Goal: Information Seeking & Learning: Learn about a topic

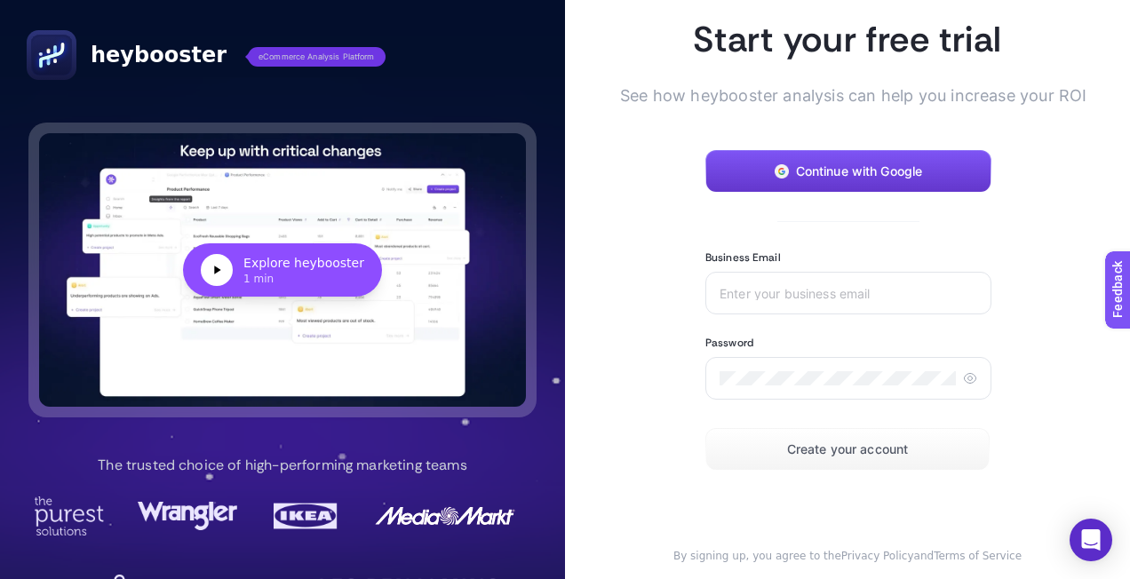
click at [805, 181] on button "Continue with Google" at bounding box center [849, 171] width 286 height 43
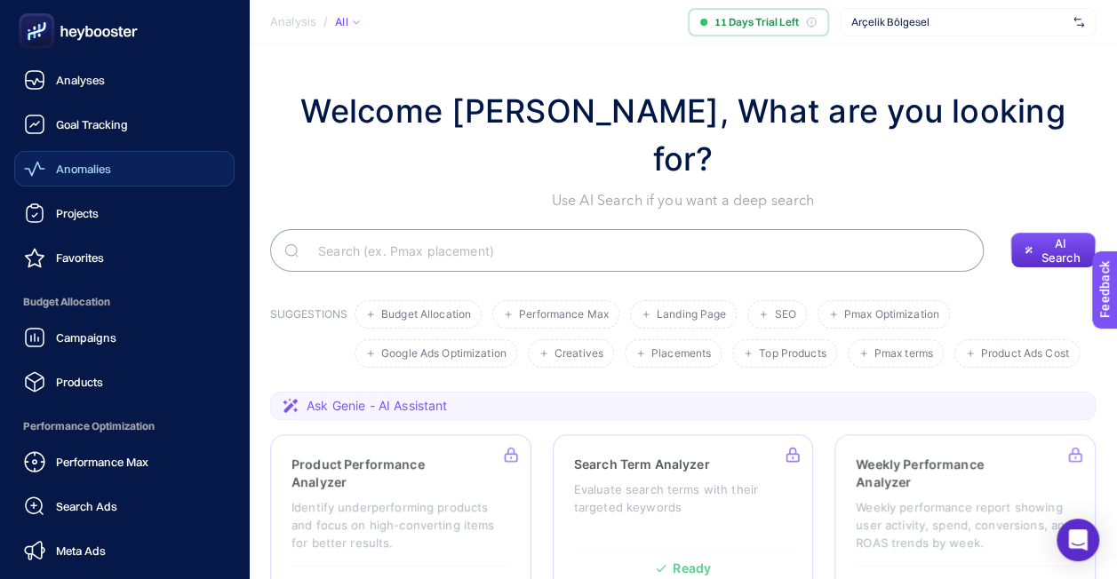
click at [91, 156] on link "Anomalies" at bounding box center [124, 169] width 220 height 36
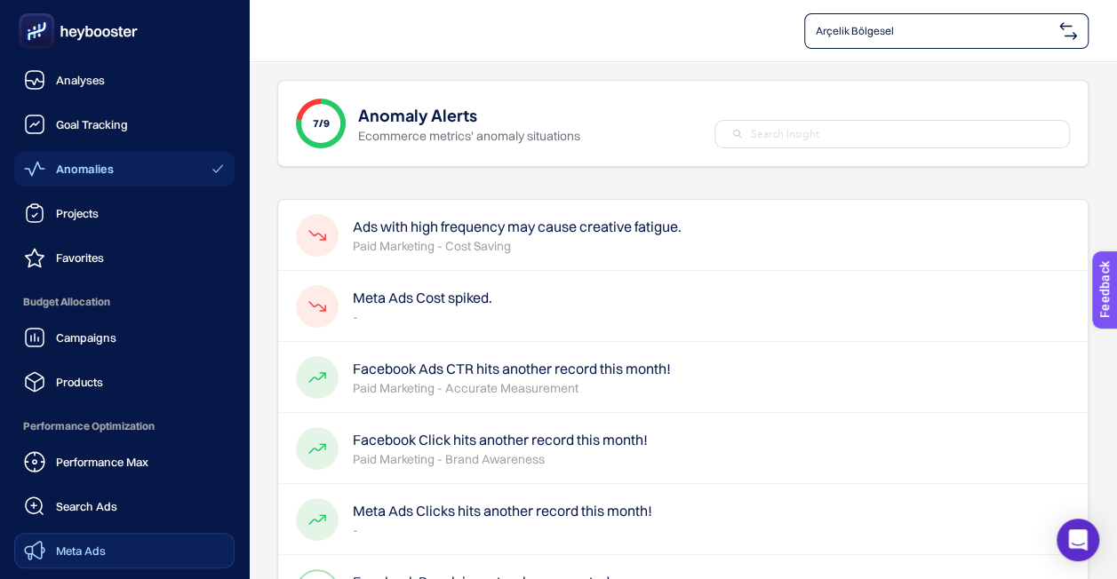
click at [100, 557] on span "Meta Ads" at bounding box center [81, 551] width 50 height 14
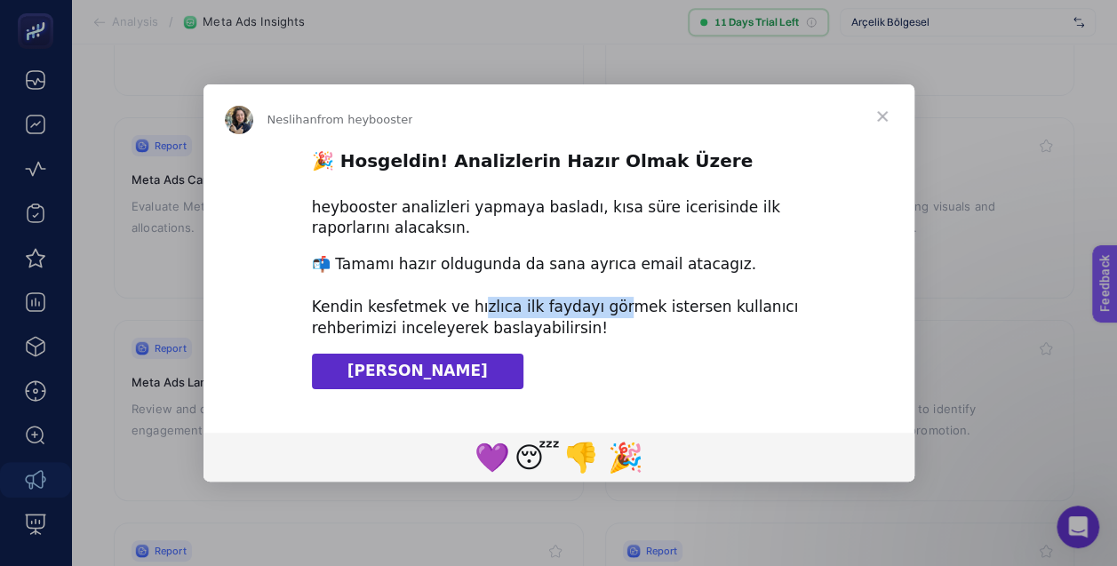
drag, startPoint x: 465, startPoint y: 311, endPoint x: 597, endPoint y: 307, distance: 132.4
click at [597, 307] on div "📬 Tamamı hazır oldugunda da sana ayrıca email atacagız. ​ Kendin kesfetmek ve h…" at bounding box center [559, 296] width 494 height 84
drag, startPoint x: 597, startPoint y: 307, endPoint x: 604, endPoint y: 318, distance: 12.8
click at [604, 318] on div "📬 Tamamı hazır oldugunda da sana ayrıca email atacagız. ​ Kendin kesfetmek ve h…" at bounding box center [559, 296] width 494 height 84
click at [544, 326] on div "📬 Tamamı hazır oldugunda da sana ayrıca email atacagız. ​ Kendin kesfetmek ve h…" at bounding box center [559, 296] width 494 height 84
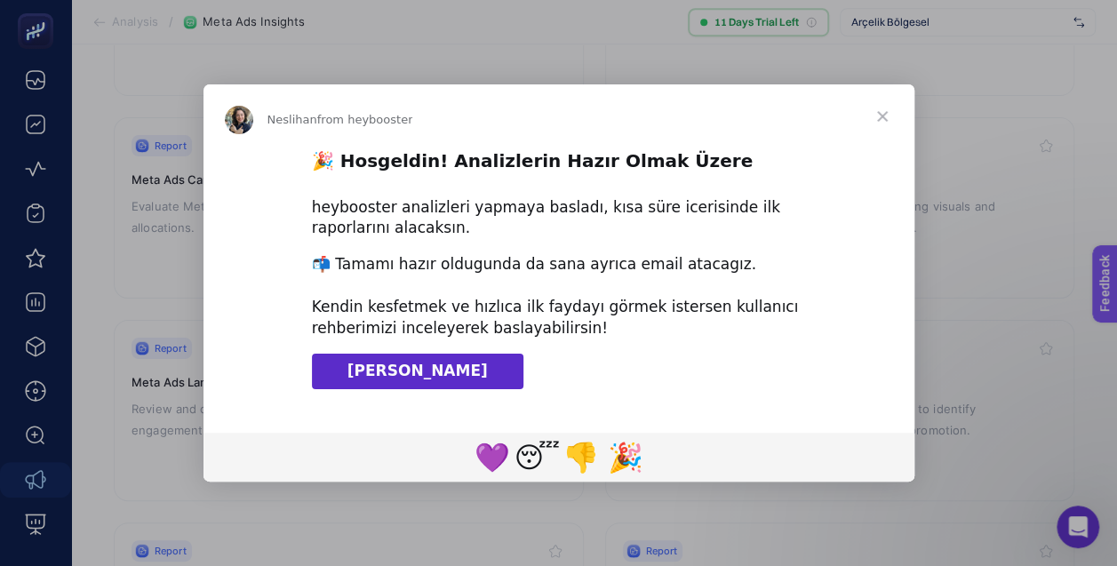
click at [465, 377] on link "[PERSON_NAME]" at bounding box center [417, 372] width 211 height 36
click at [883, 117] on span "Close" at bounding box center [882, 116] width 64 height 64
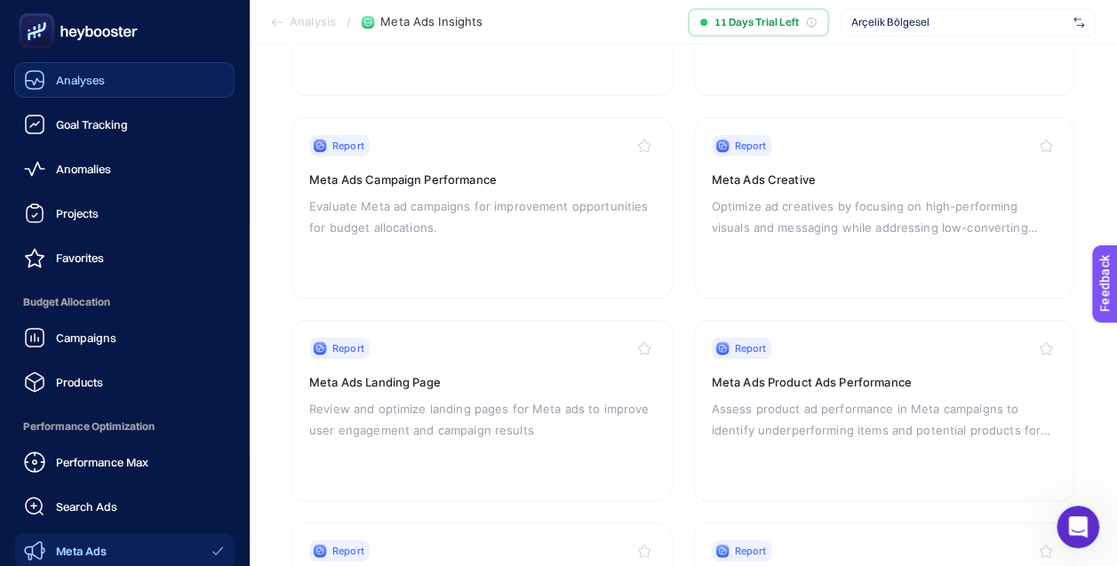
click at [95, 71] on div "Analyses" at bounding box center [64, 79] width 81 height 21
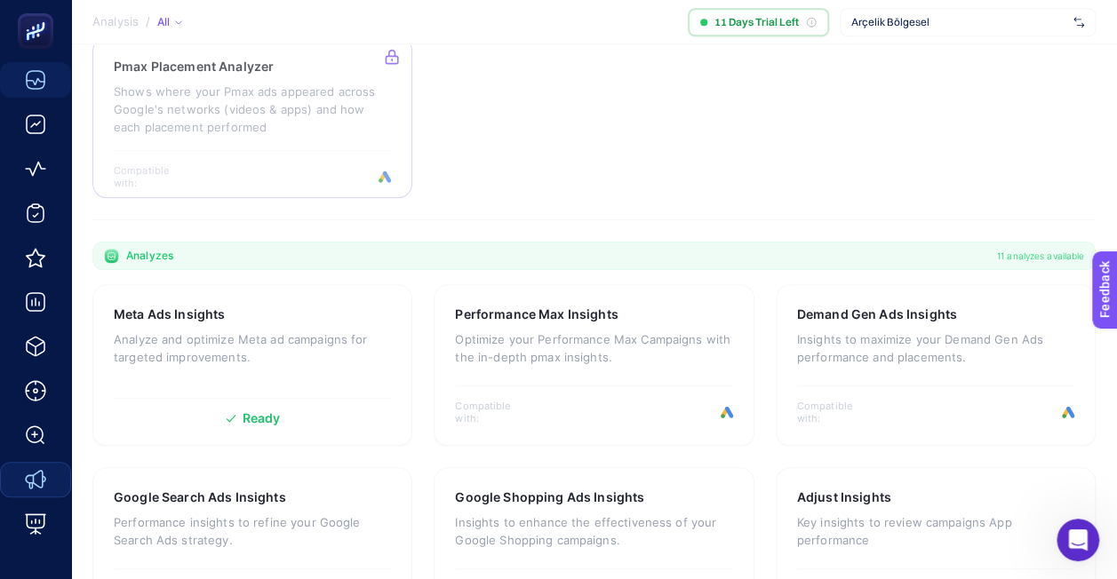
click at [922, 16] on span "Arçelik Bölgesel" at bounding box center [958, 22] width 215 height 14
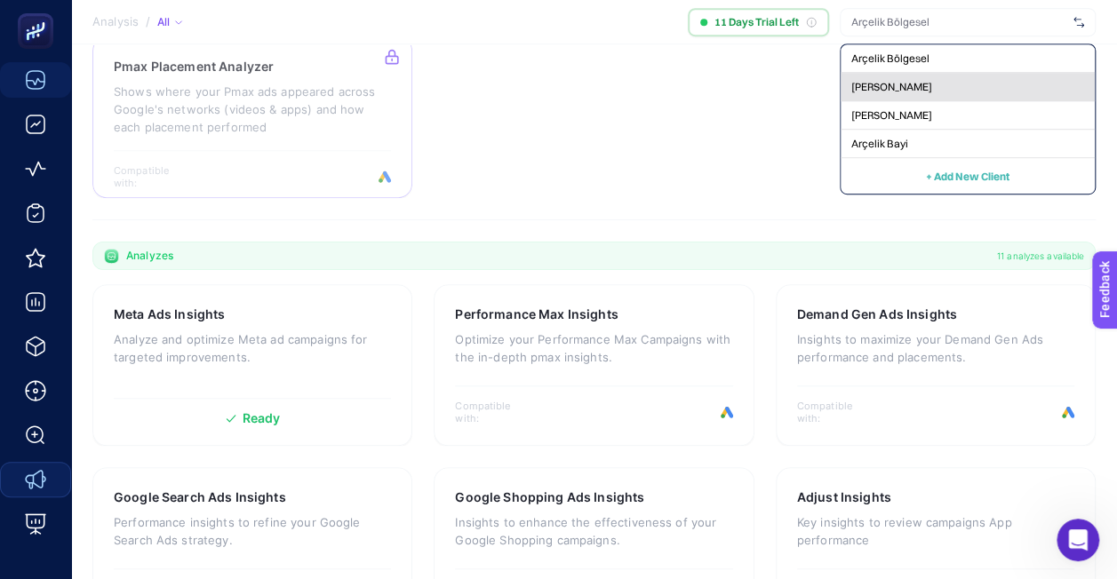
click at [891, 89] on span "[PERSON_NAME]" at bounding box center [891, 87] width 81 height 14
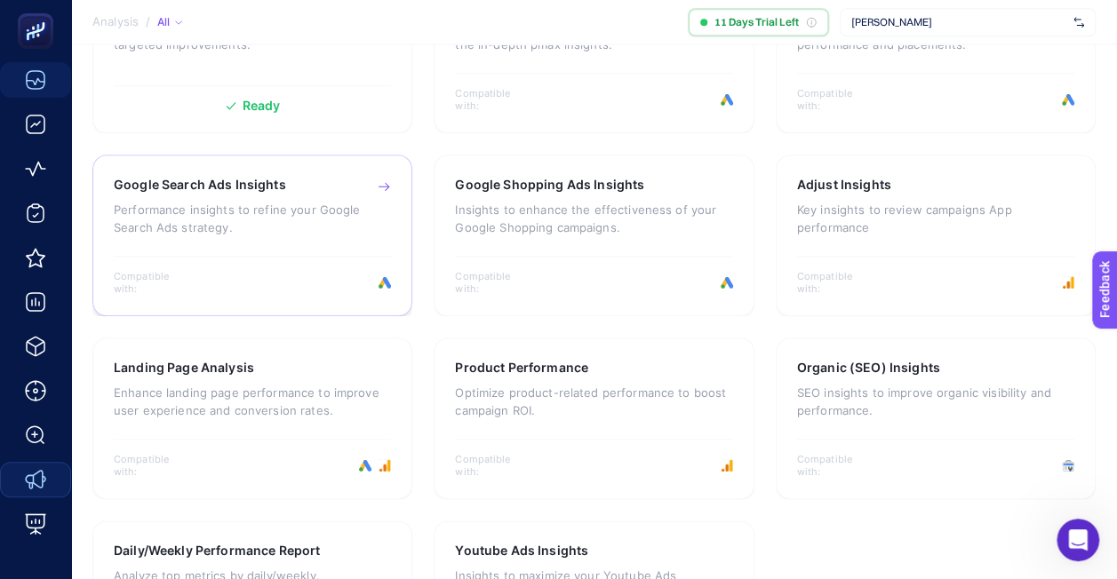
scroll to position [970, 0]
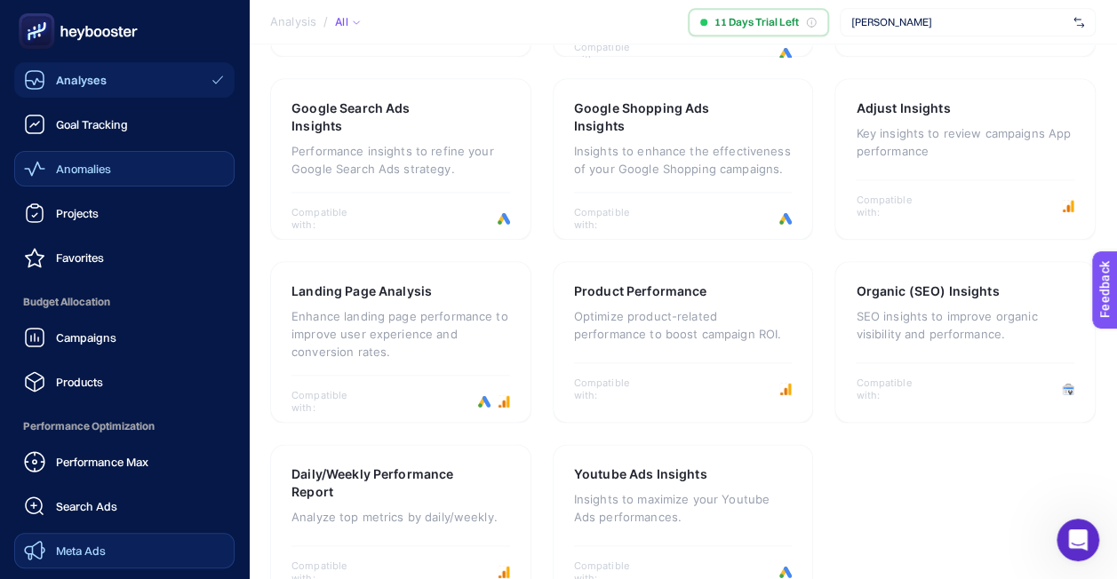
click at [85, 170] on span "Anomalies" at bounding box center [83, 169] width 55 height 14
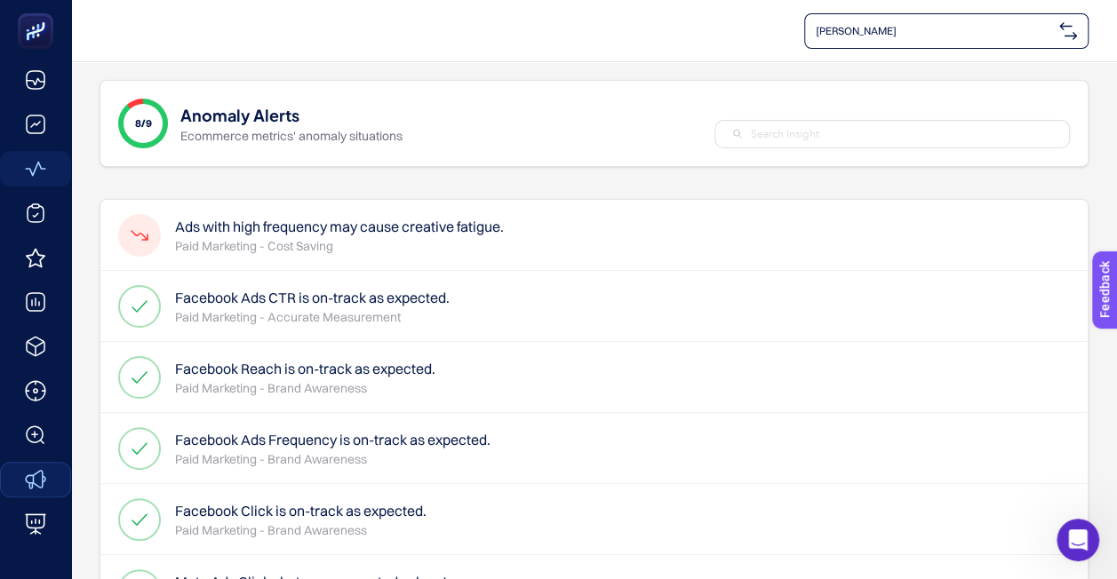
click at [503, 232] on h4 "Ads with high frequency may cause creative fatigue." at bounding box center [339, 226] width 329 height 21
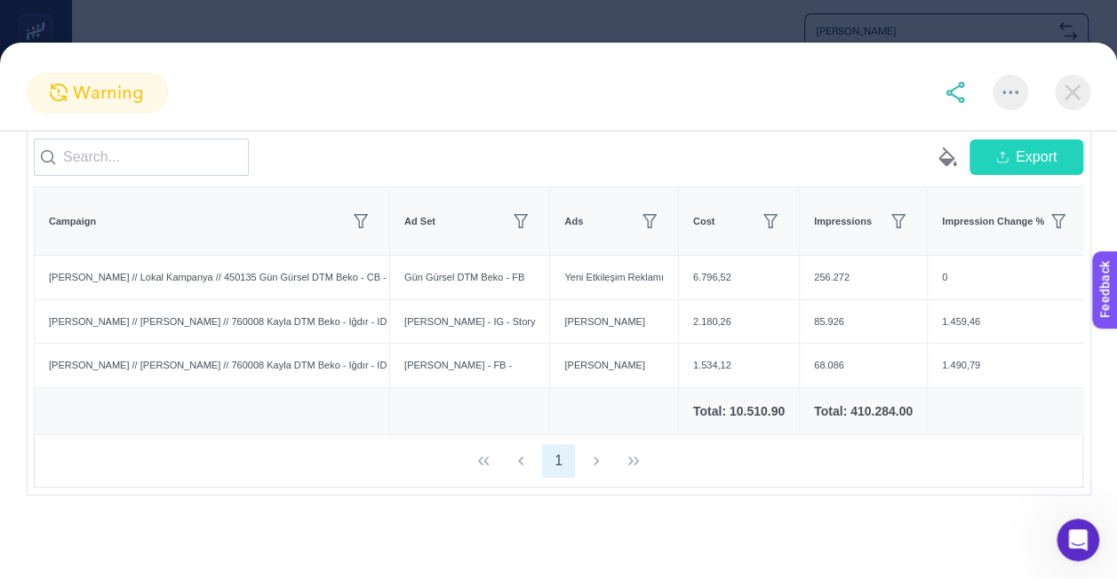
scroll to position [69, 0]
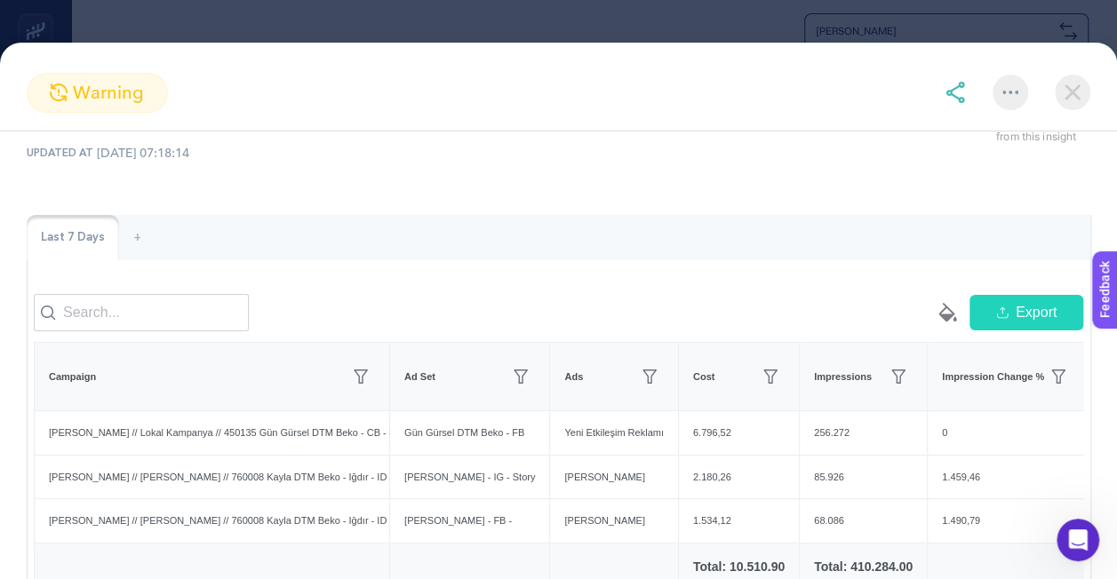
click at [1078, 91] on img at bounding box center [1073, 93] width 36 height 36
